Goal: Transaction & Acquisition: Purchase product/service

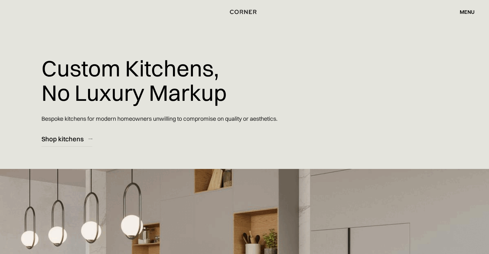
click at [460, 11] on div "menu" at bounding box center [467, 11] width 15 height 5
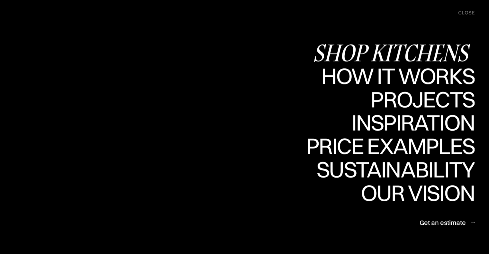
click at [0, 0] on div "Shop Kitchens" at bounding box center [0, 0] width 0 height 0
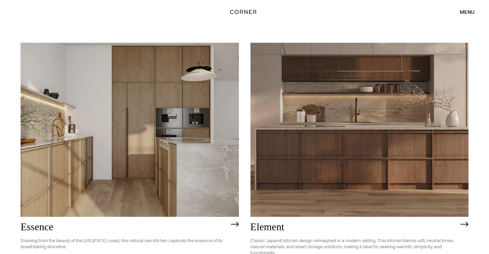
scroll to position [322, 0]
click at [395, 139] on img at bounding box center [360, 130] width 218 height 175
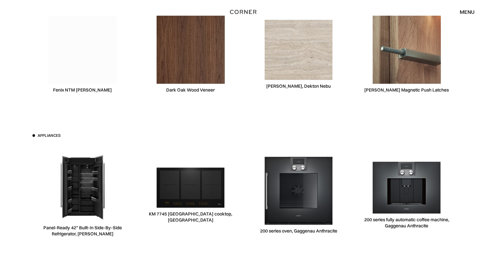
scroll to position [2022, 0]
